Goal: Information Seeking & Learning: Learn about a topic

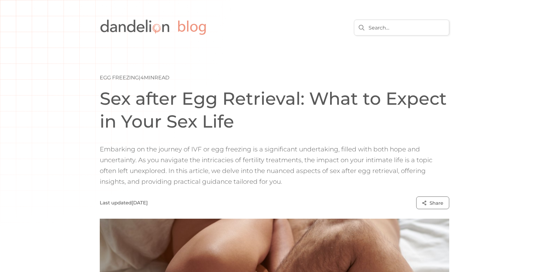
scroll to position [90, 0]
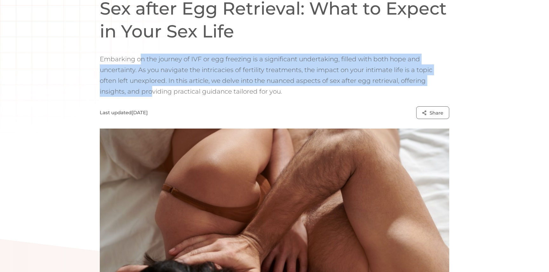
drag, startPoint x: 142, startPoint y: 61, endPoint x: 151, endPoint y: 95, distance: 35.3
click at [151, 95] on p "Embarking on the journey of IVF or egg freezing is a significant undertaking, f…" at bounding box center [274, 75] width 349 height 43
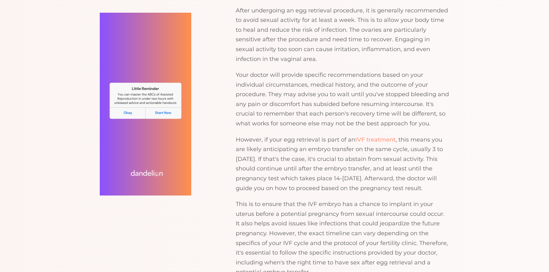
scroll to position [570, 0]
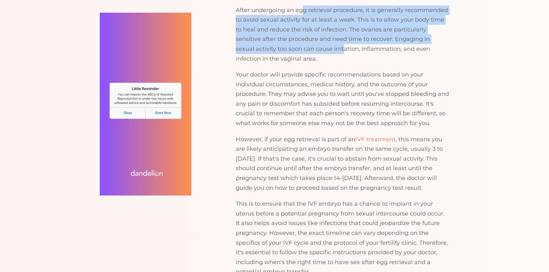
drag, startPoint x: 304, startPoint y: 9, endPoint x: 302, endPoint y: 53, distance: 43.9
click at [302, 53] on p "After undergoing an egg retrieval procedure, it is generally recommended to avo…" at bounding box center [342, 34] width 213 height 58
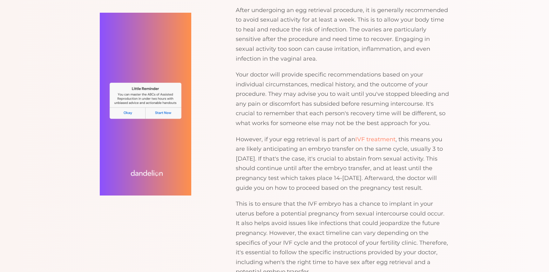
click at [303, 49] on p "After undergoing an egg retrieval procedure, it is generally recommended to avo…" at bounding box center [342, 34] width 213 height 58
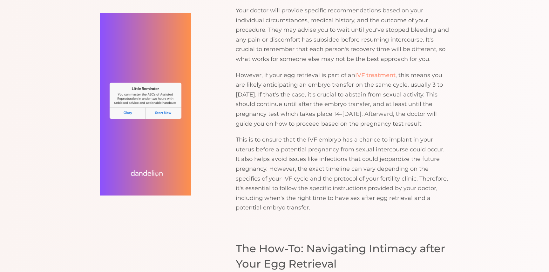
scroll to position [634, 0]
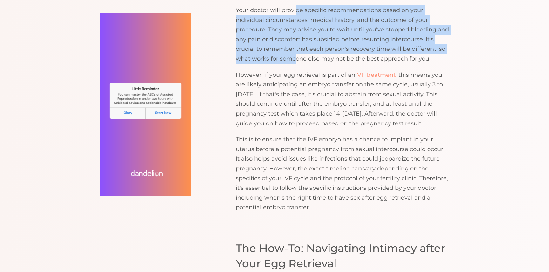
drag, startPoint x: 295, startPoint y: 13, endPoint x: 296, endPoint y: 58, distance: 45.4
click at [296, 58] on p "Your doctor will provide specific recommendations based on your individual circ…" at bounding box center [342, 34] width 213 height 58
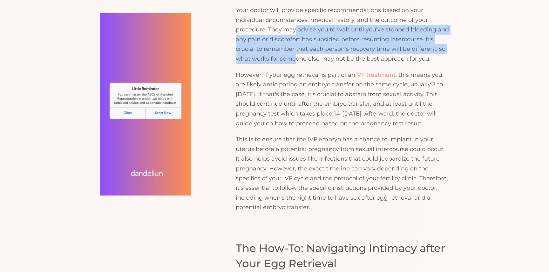
drag, startPoint x: 296, startPoint y: 58, endPoint x: 294, endPoint y: 34, distance: 24.5
click at [294, 34] on p "Your doctor will provide specific recommendations based on your individual circ…" at bounding box center [342, 34] width 213 height 58
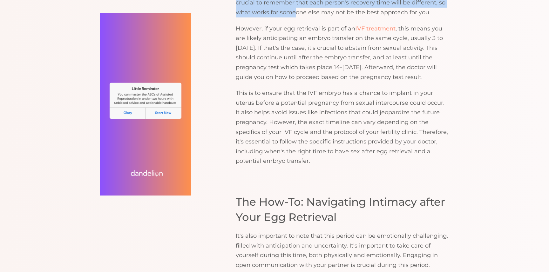
scroll to position [685, 0]
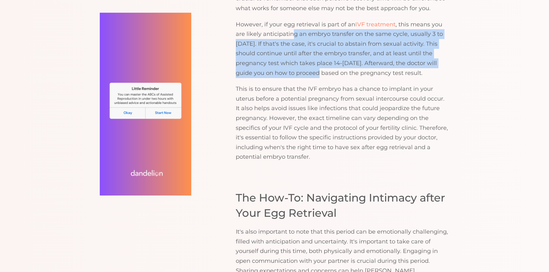
drag, startPoint x: 294, startPoint y: 35, endPoint x: 289, endPoint y: 77, distance: 42.2
click at [289, 77] on p "However, if your egg retrieval is part of an IVF treatment , this means you are…" at bounding box center [342, 49] width 213 height 58
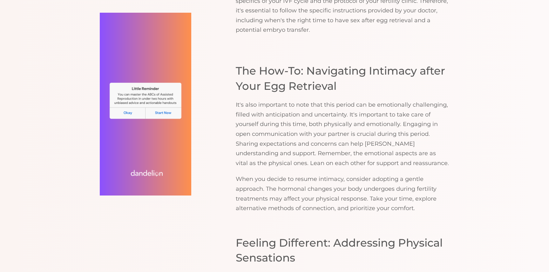
scroll to position [851, 0]
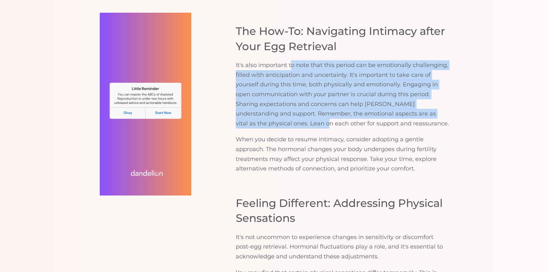
drag, startPoint x: 290, startPoint y: 66, endPoint x: 293, endPoint y: 121, distance: 54.7
click at [293, 121] on p "It's also important to note that this period can be emotionally challenging, fi…" at bounding box center [342, 94] width 213 height 68
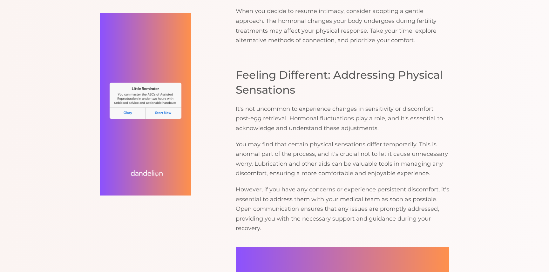
scroll to position [983, 0]
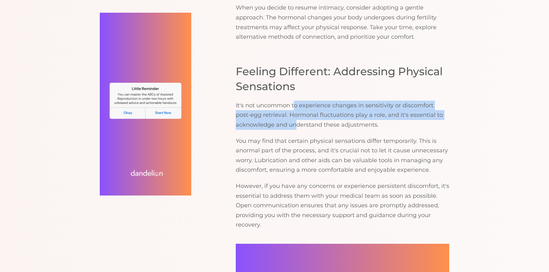
drag, startPoint x: 296, startPoint y: 128, endPoint x: 295, endPoint y: 102, distance: 26.1
click at [295, 102] on p "It's not uncommon to experience changes in sensitivity or discomfort post-egg r…" at bounding box center [342, 115] width 213 height 29
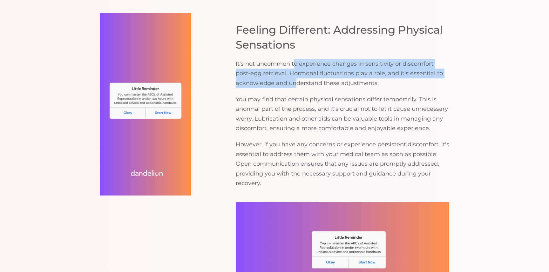
scroll to position [1026, 0]
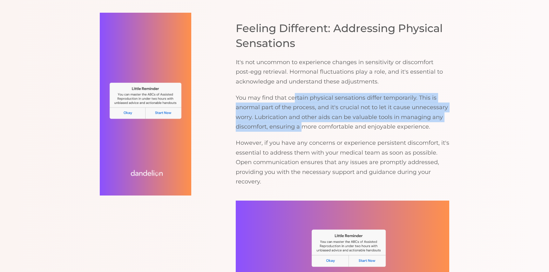
drag, startPoint x: 295, startPoint y: 99, endPoint x: 301, endPoint y: 130, distance: 32.1
click at [301, 130] on p "You may find that certain physical sensations differ temporarily. This is anorm…" at bounding box center [342, 112] width 213 height 39
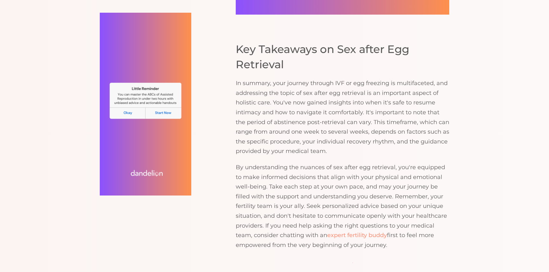
scroll to position [1322, 0]
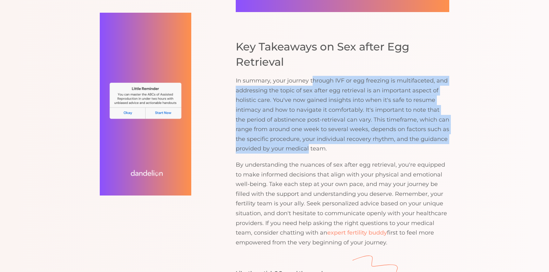
drag, startPoint x: 312, startPoint y: 78, endPoint x: 306, endPoint y: 149, distance: 71.4
click at [308, 150] on p "In summary, your journey through IVF or egg freezing is multifaceted, and addre…" at bounding box center [342, 115] width 213 height 78
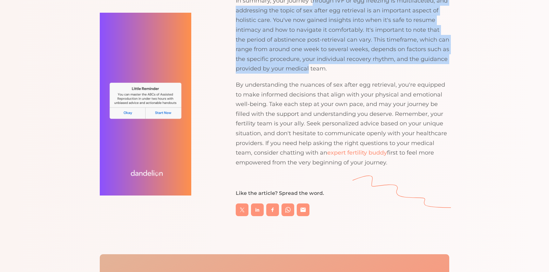
scroll to position [1401, 0]
